Goal: Information Seeking & Learning: Learn about a topic

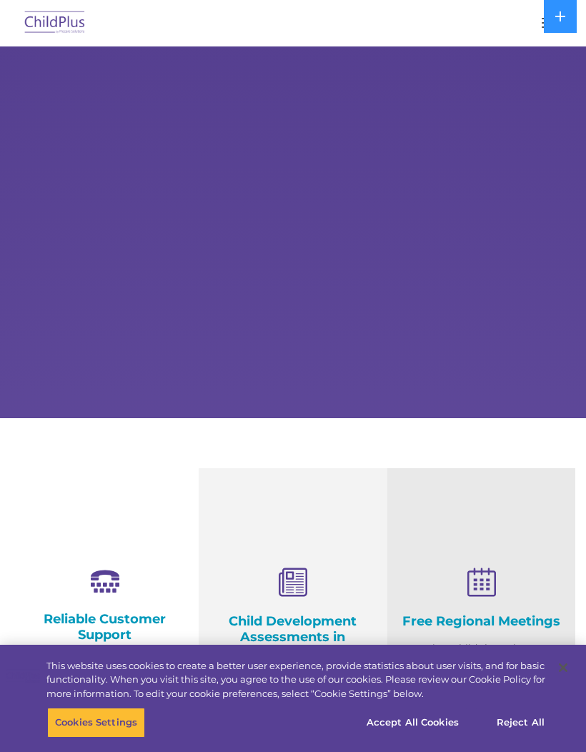
select select "MEDIUM"
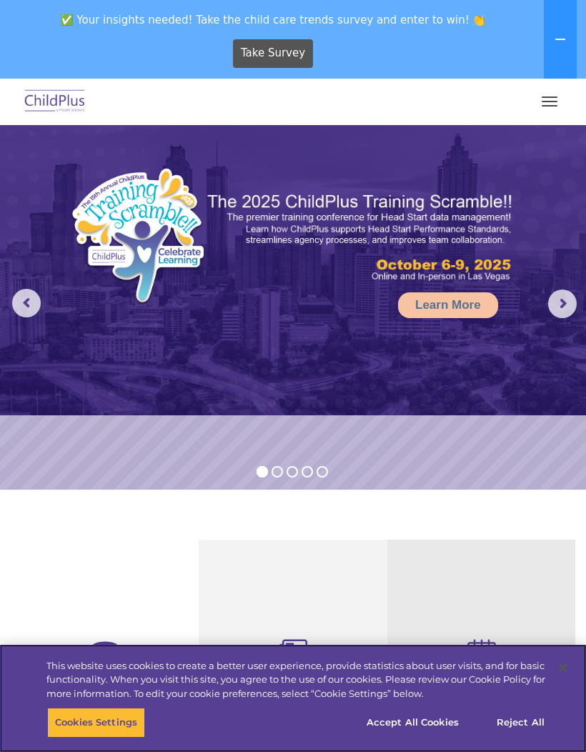
scroll to position [8, 0]
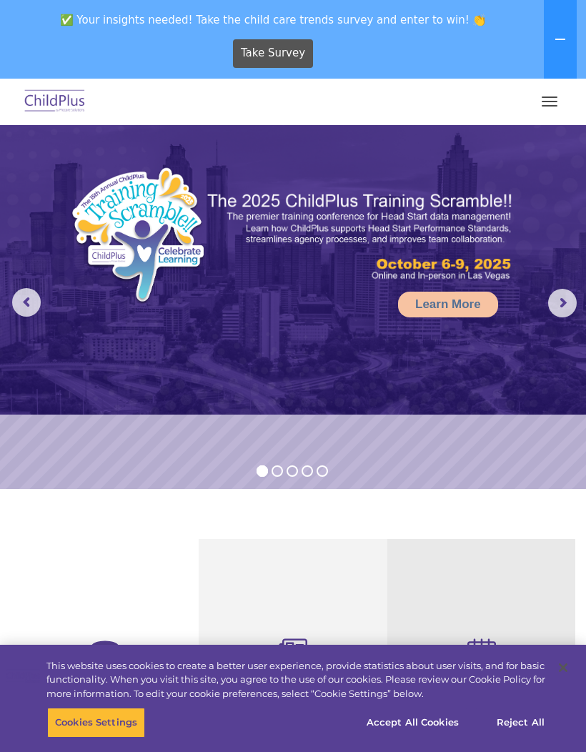
click at [540, 102] on button "button" at bounding box center [549, 101] width 30 height 23
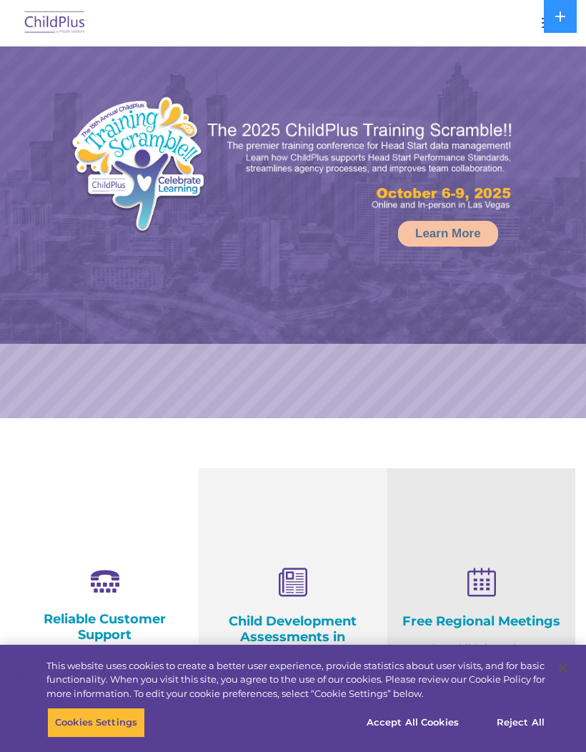
select select "MEDIUM"
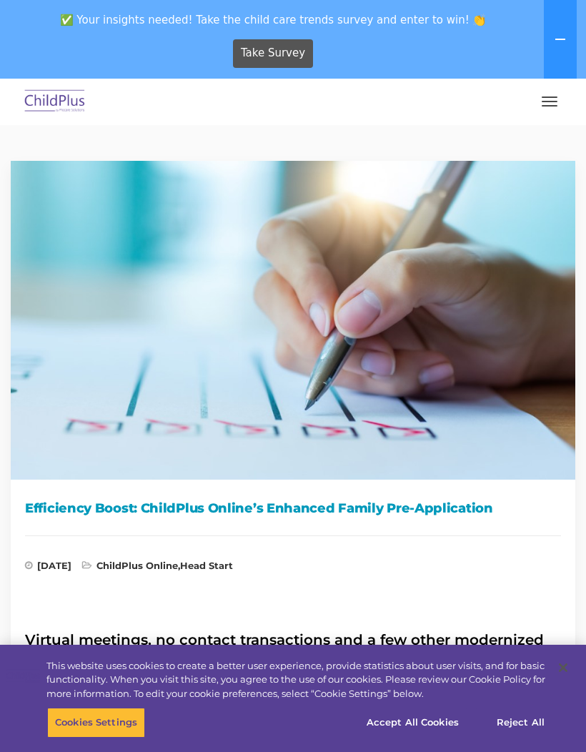
click at [553, 104] on button "button" at bounding box center [549, 101] width 30 height 23
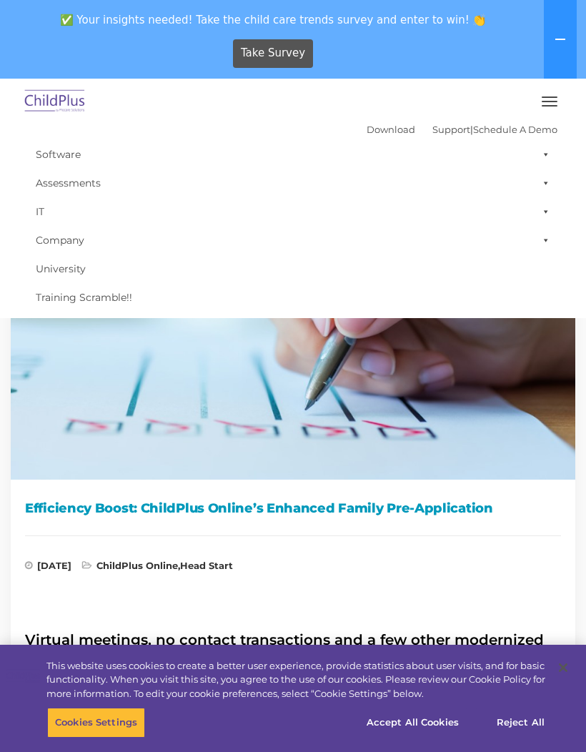
click at [548, 106] on span "button" at bounding box center [550, 105] width 16 height 1
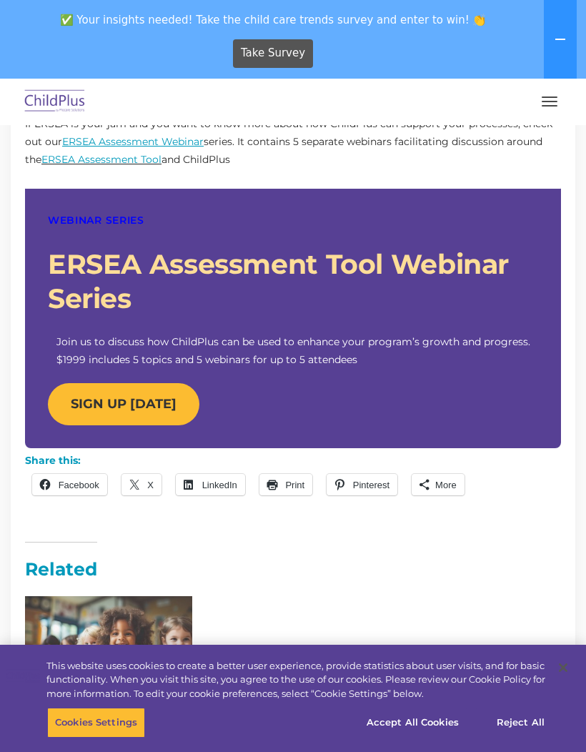
scroll to position [1293, 0]
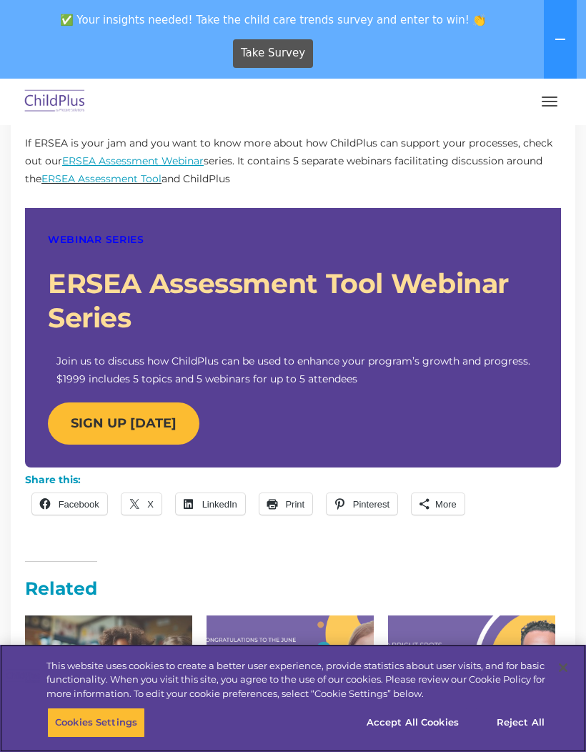
click at [438, 719] on button "Accept All Cookies" at bounding box center [413, 722] width 108 height 30
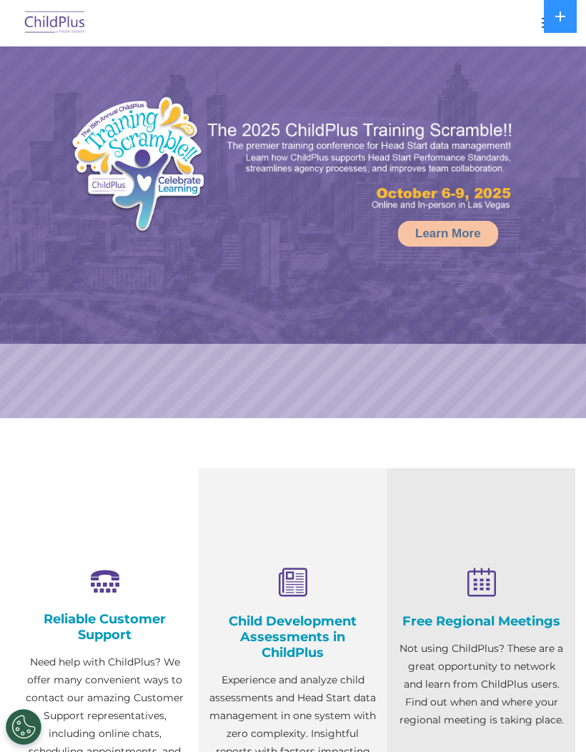
select select "MEDIUM"
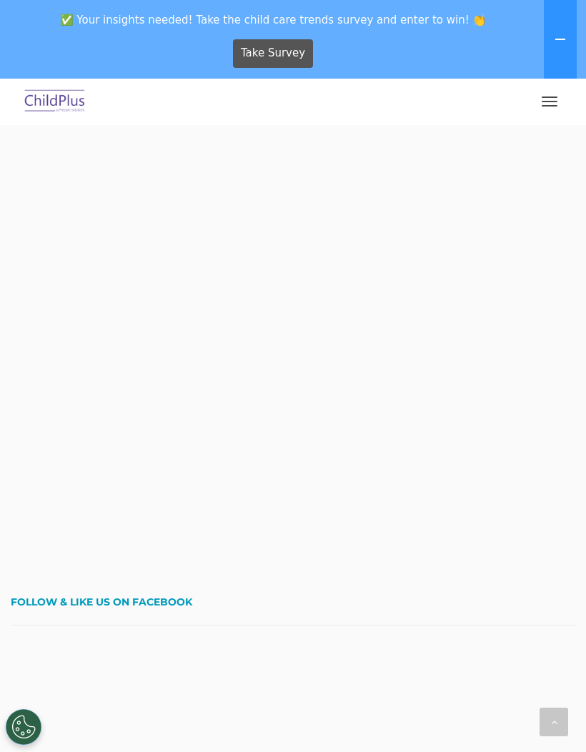
scroll to position [3107, 0]
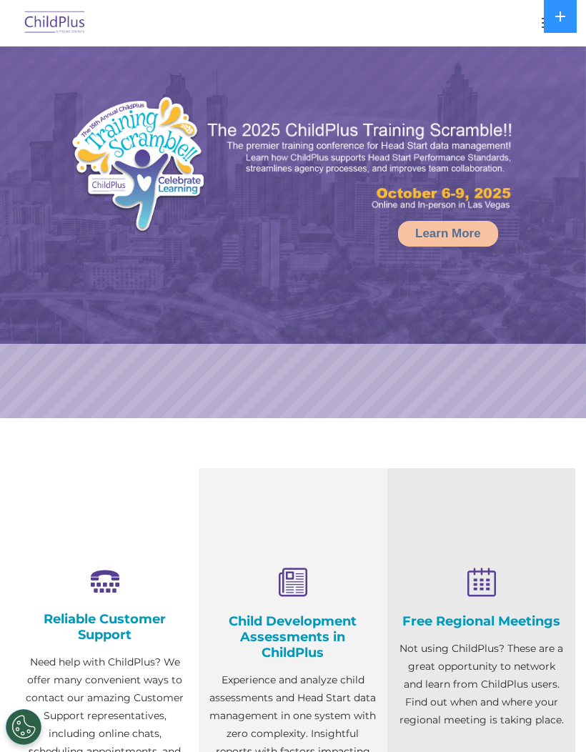
select select "MEDIUM"
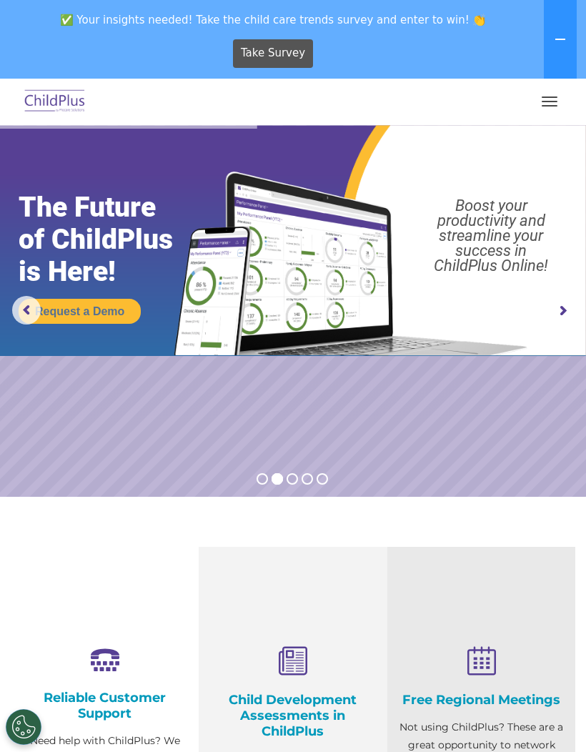
click at [542, 101] on span "button" at bounding box center [550, 101] width 16 height 1
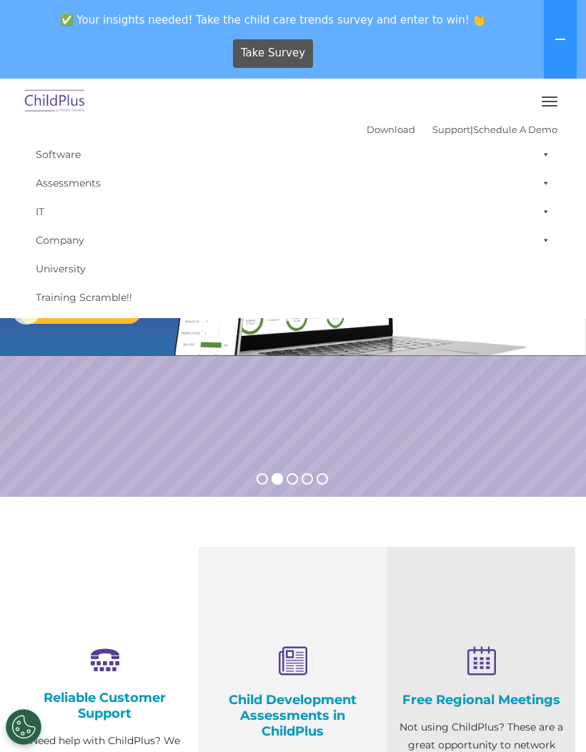
click at [511, 436] on rs-slide "Request a Demo The Future of ChildPlus is Here! Boost your productivity and str…" at bounding box center [293, 310] width 586 height 371
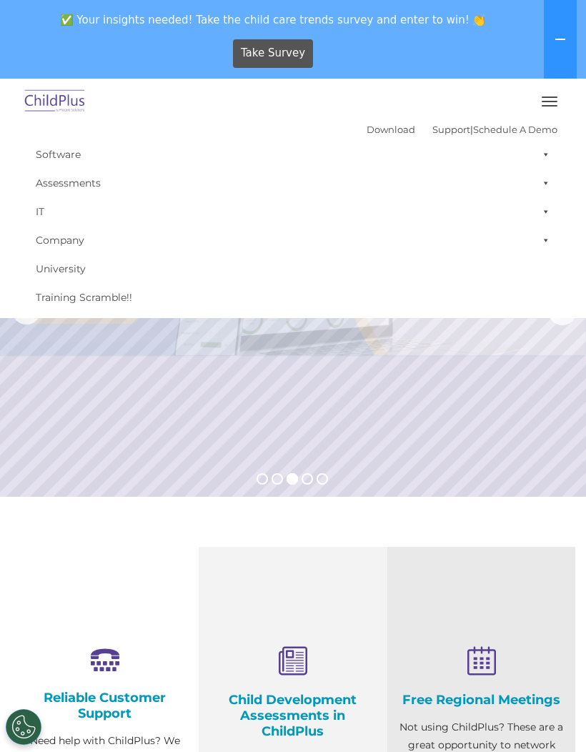
click at [551, 94] on button "button" at bounding box center [549, 101] width 30 height 23
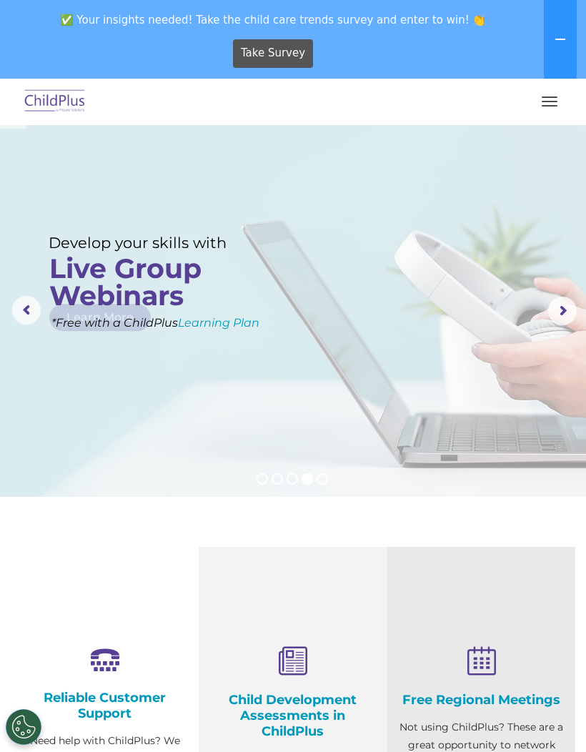
click at [540, 104] on button "button" at bounding box center [549, 101] width 30 height 23
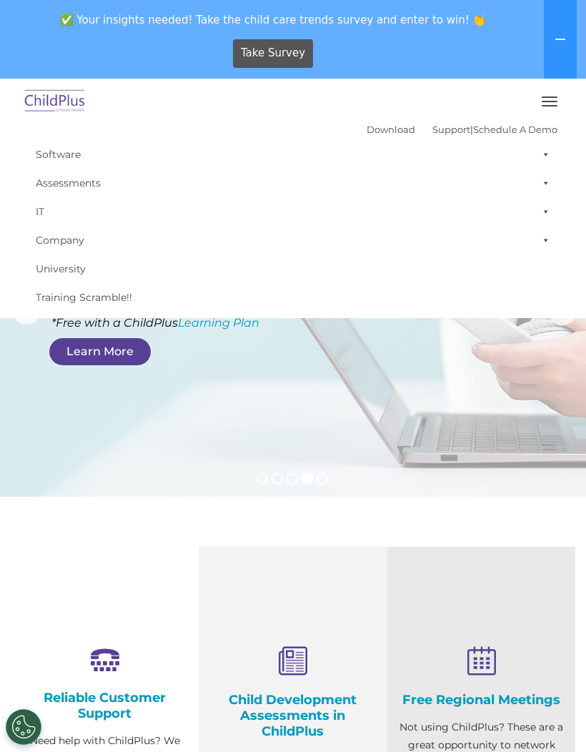
click at [409, 409] on rs-layer at bounding box center [293, 310] width 586 height 371
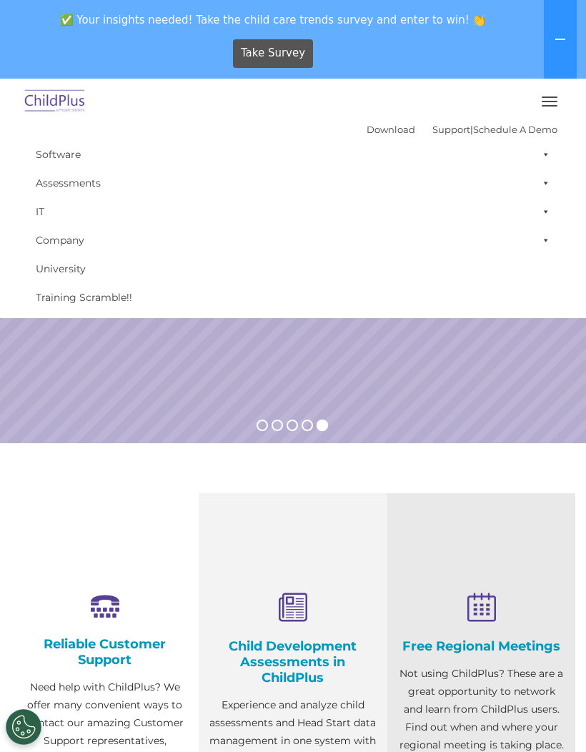
scroll to position [59, 0]
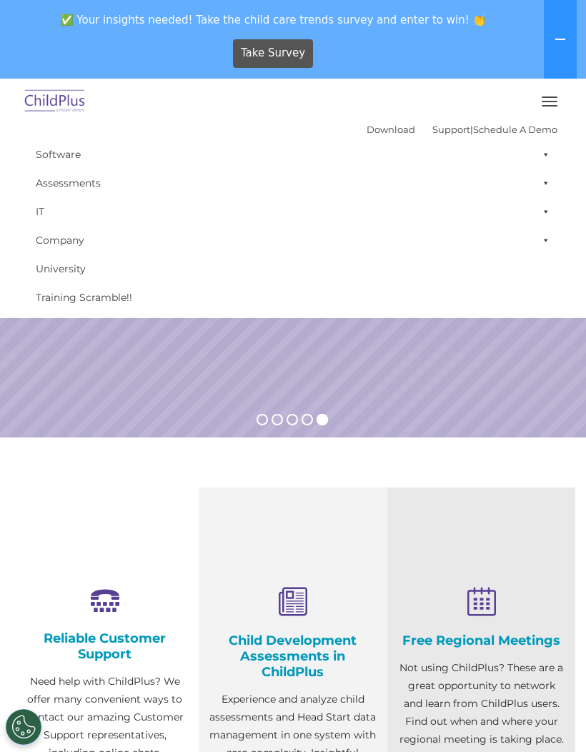
click at [573, 539] on div "Free Regional Meetings Not using ChildPlus? These are a great opportunity to ne…" at bounding box center [481, 706] width 188 height 439
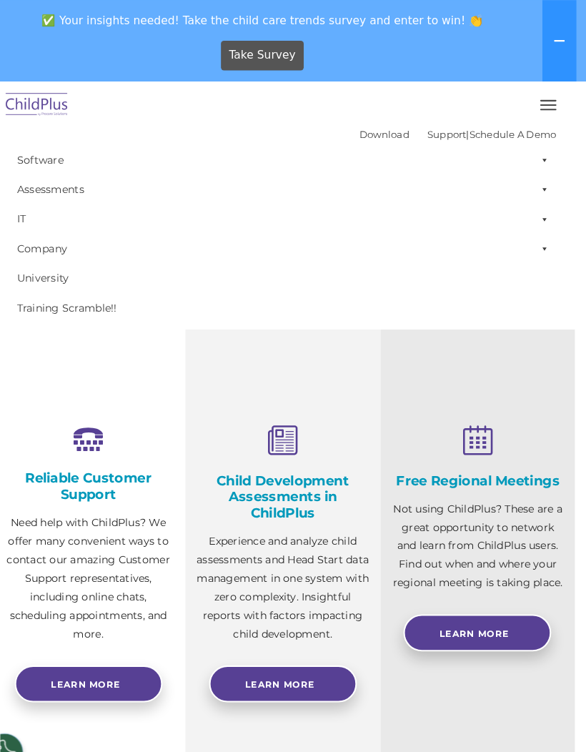
scroll to position [202, 0]
